Goal: Complete application form

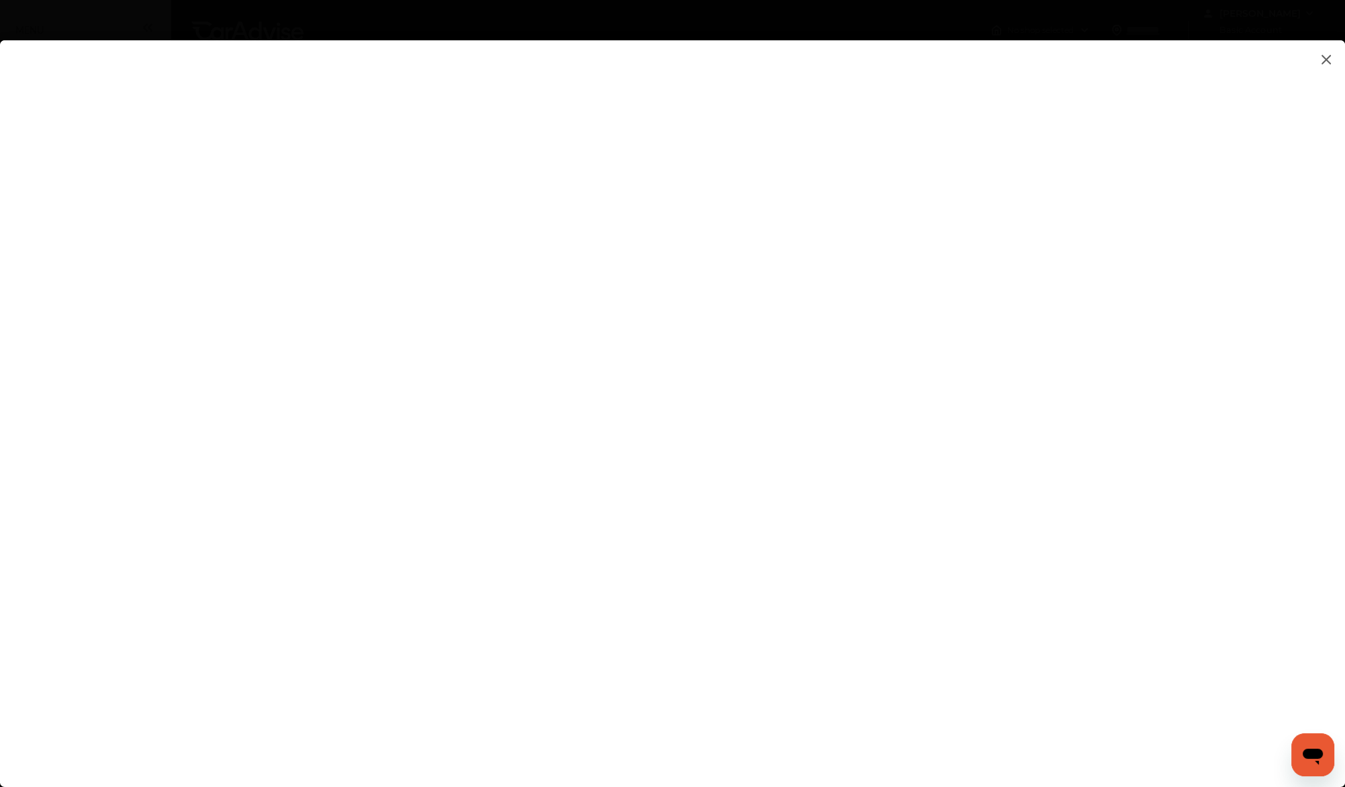
click at [919, 285] on flutter-view at bounding box center [672, 399] width 1345 height 719
click at [919, 405] on flutter-view at bounding box center [672, 399] width 1345 height 719
click at [893, 408] on flutter-view at bounding box center [672, 399] width 1345 height 719
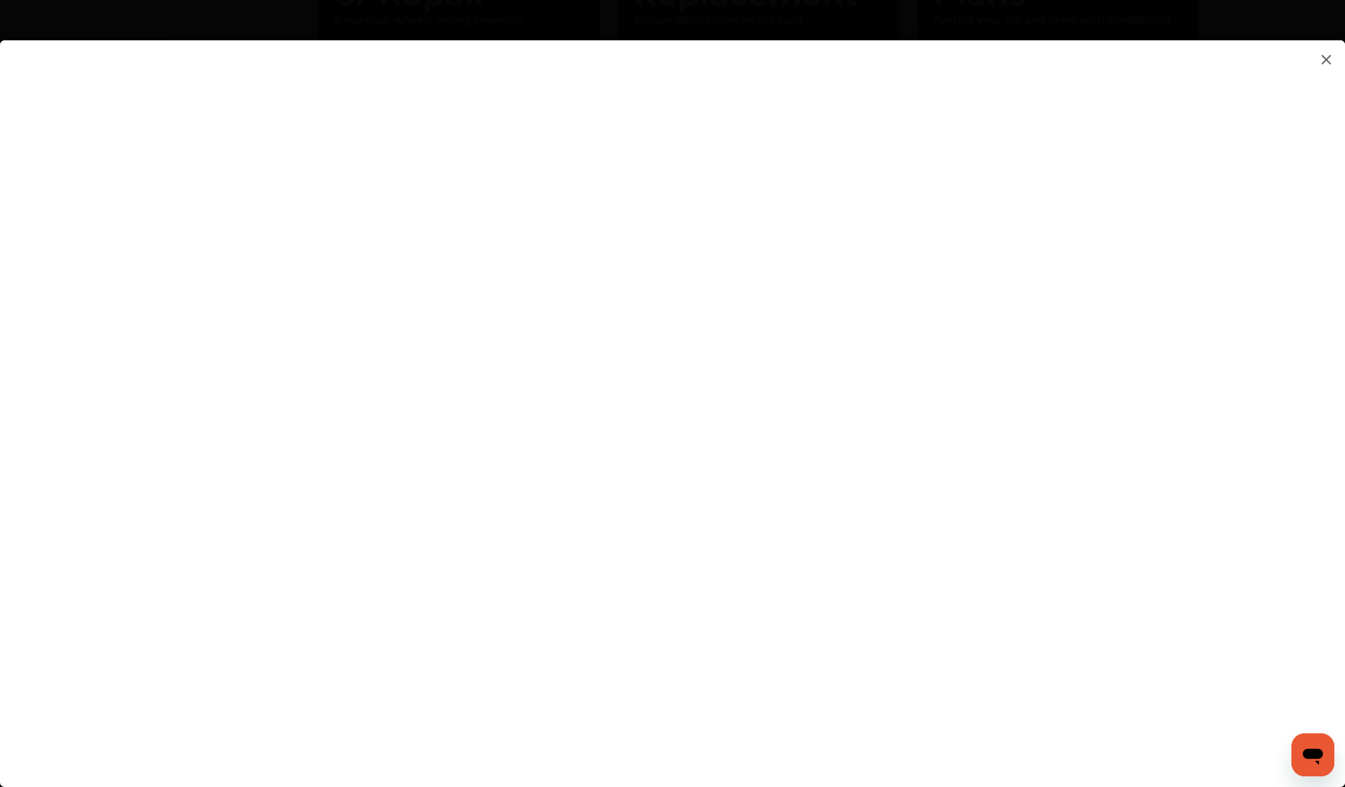
click at [821, 443] on flutter-view at bounding box center [672, 399] width 1345 height 719
click at [923, 287] on flutter-view at bounding box center [672, 399] width 1345 height 719
click at [893, 351] on flutter-view "**********" at bounding box center [672, 399] width 1345 height 719
click at [903, 163] on flutter-view at bounding box center [672, 399] width 1345 height 719
click at [899, 181] on flutter-view at bounding box center [672, 399] width 1345 height 719
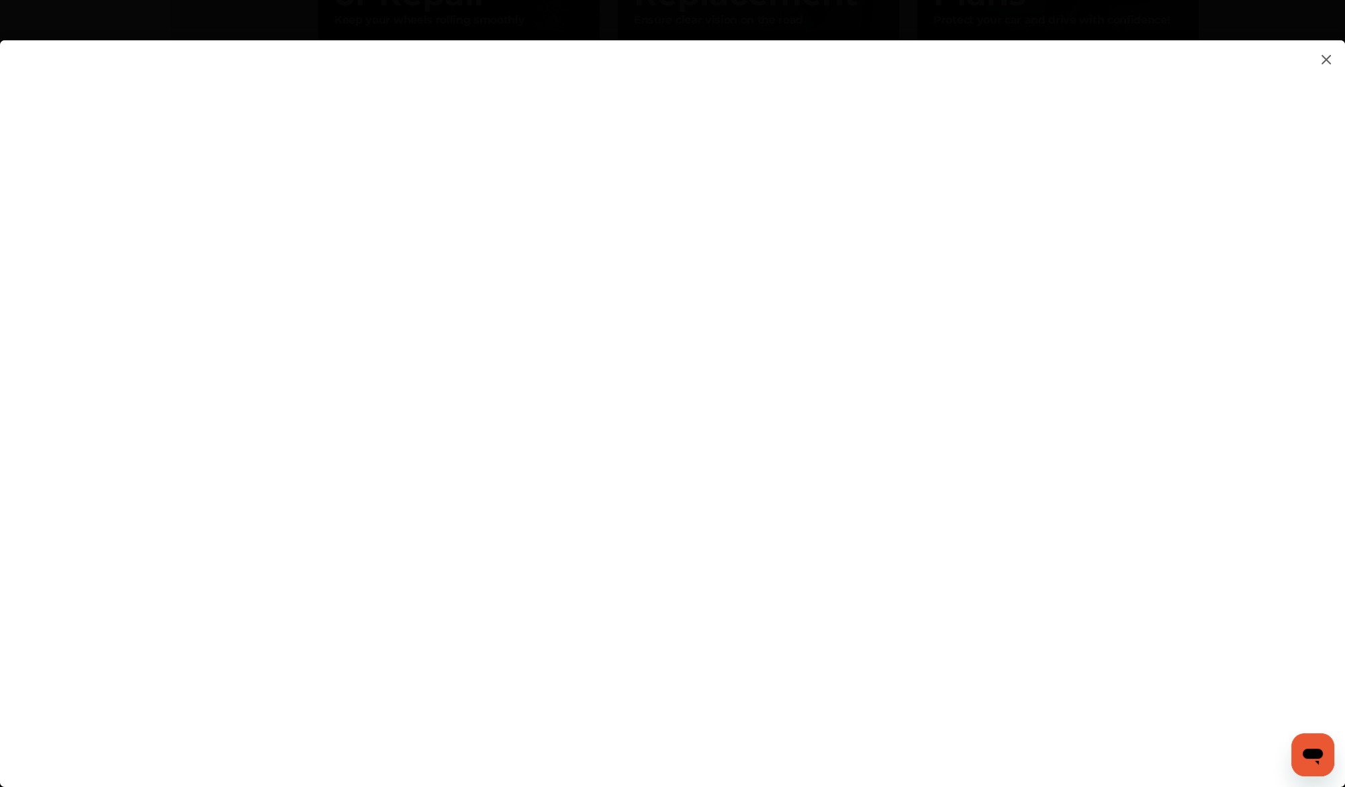
click at [899, 181] on flutter-view at bounding box center [672, 399] width 1345 height 719
click at [897, 317] on flutter-view at bounding box center [672, 399] width 1345 height 719
click at [937, 394] on flutter-view at bounding box center [672, 399] width 1345 height 719
click at [1108, 257] on flutter-view at bounding box center [672, 399] width 1345 height 719
click at [860, 406] on flutter-view at bounding box center [672, 399] width 1345 height 719
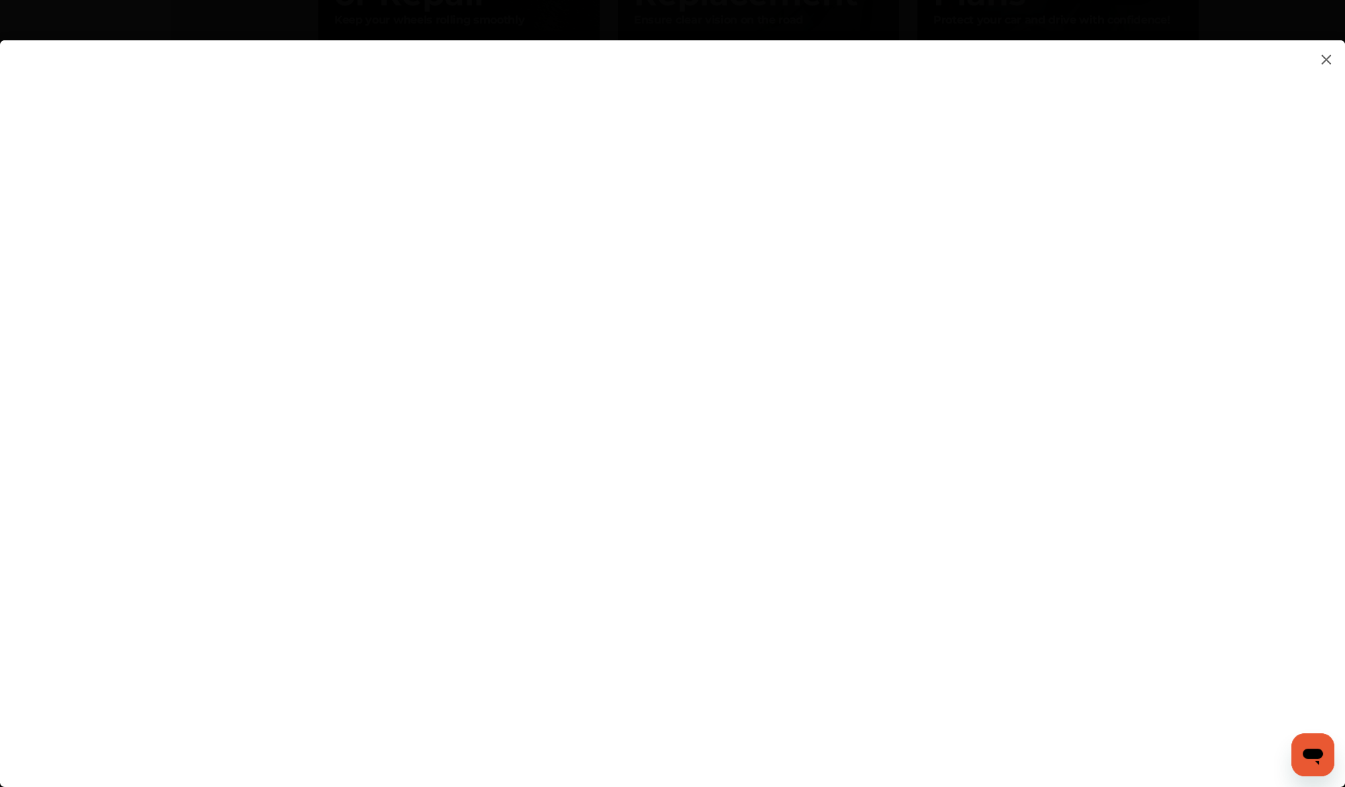
type input "**********"
click at [962, 485] on flutter-view at bounding box center [672, 399] width 1345 height 719
click at [1106, 480] on flutter-view at bounding box center [672, 399] width 1345 height 719
click at [879, 439] on flutter-view at bounding box center [672, 399] width 1345 height 719
type textarea "**********"
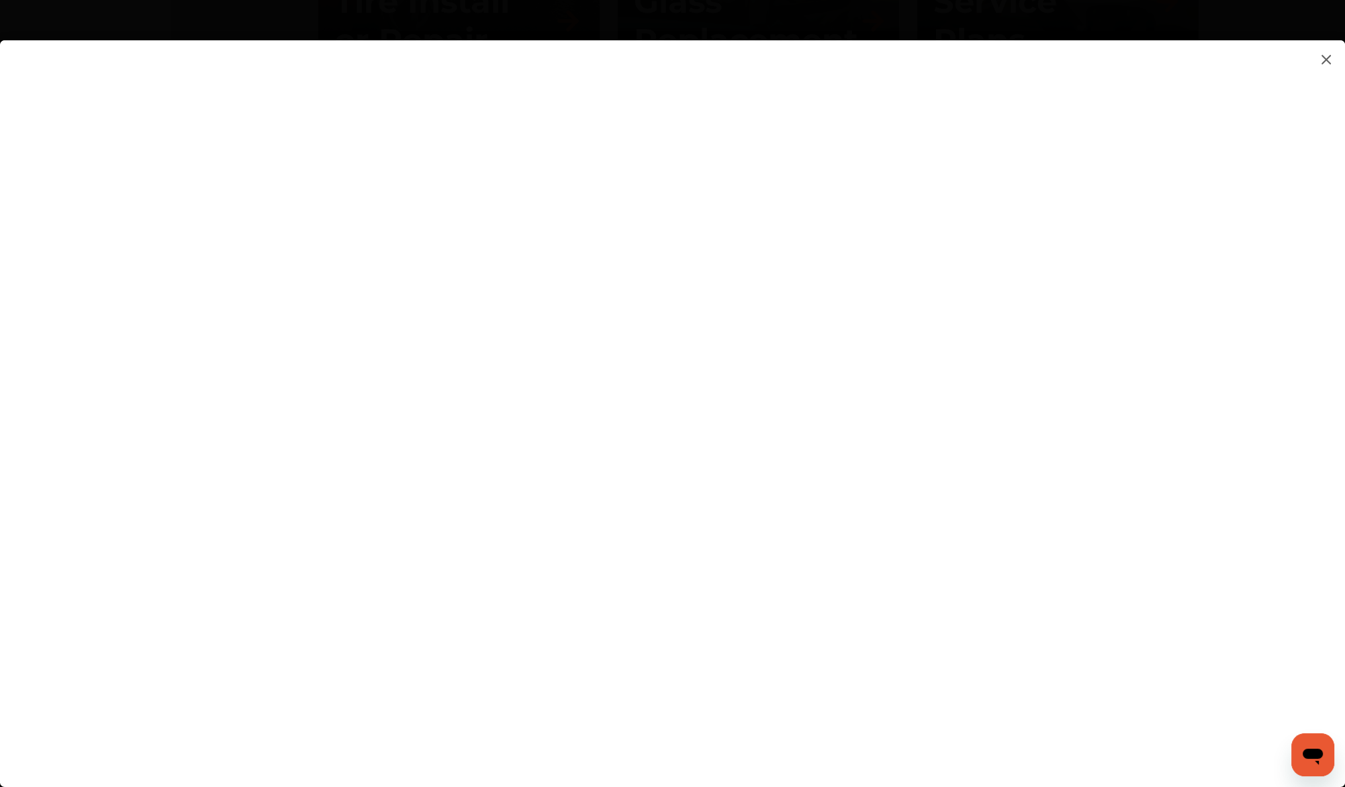
scroll to position [1329, 0]
click at [812, 489] on flutter-view "**********" at bounding box center [672, 399] width 1345 height 719
click at [1112, 561] on flutter-view at bounding box center [672, 399] width 1345 height 719
click at [218, 80] on flutter-view at bounding box center [672, 399] width 1345 height 719
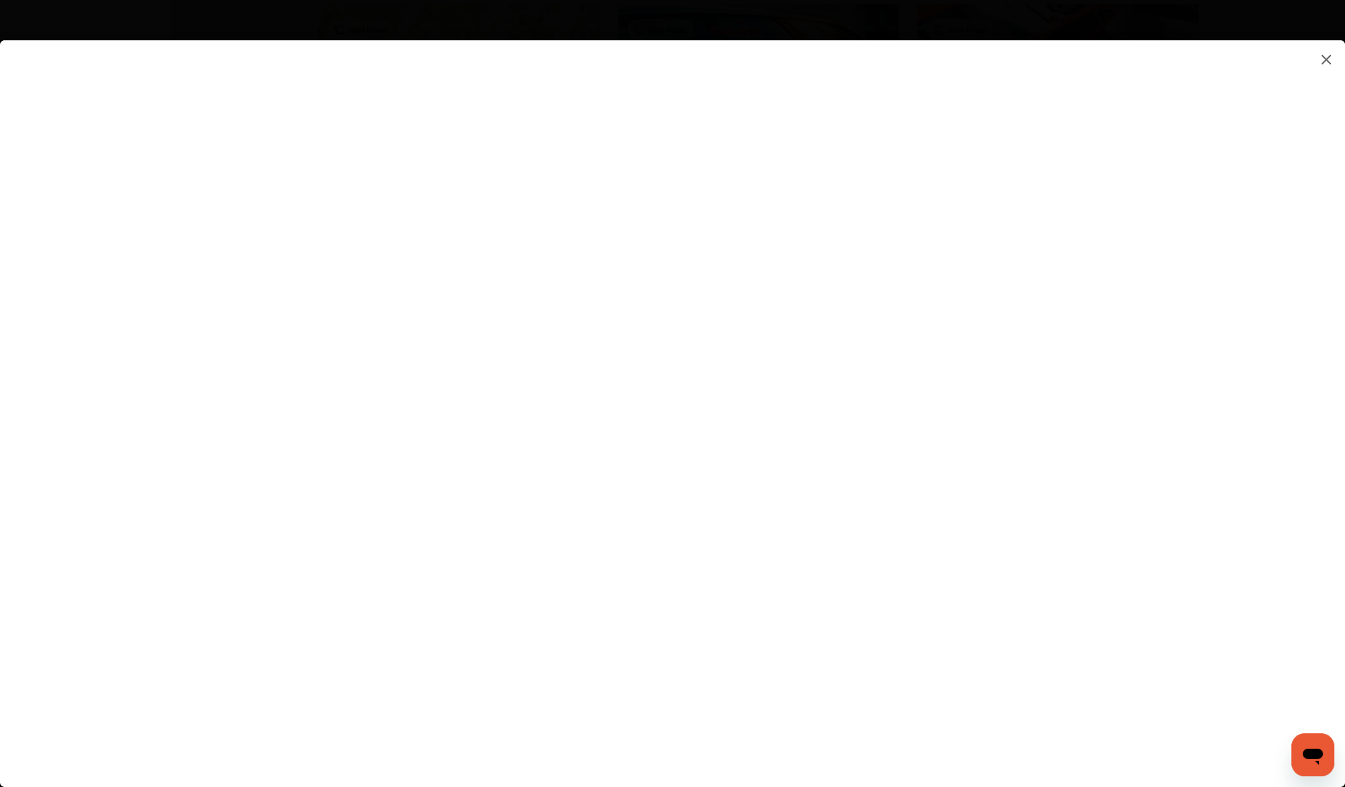
click at [361, 76] on flutter-view at bounding box center [672, 399] width 1345 height 719
